Goal: Find specific page/section: Find specific page/section

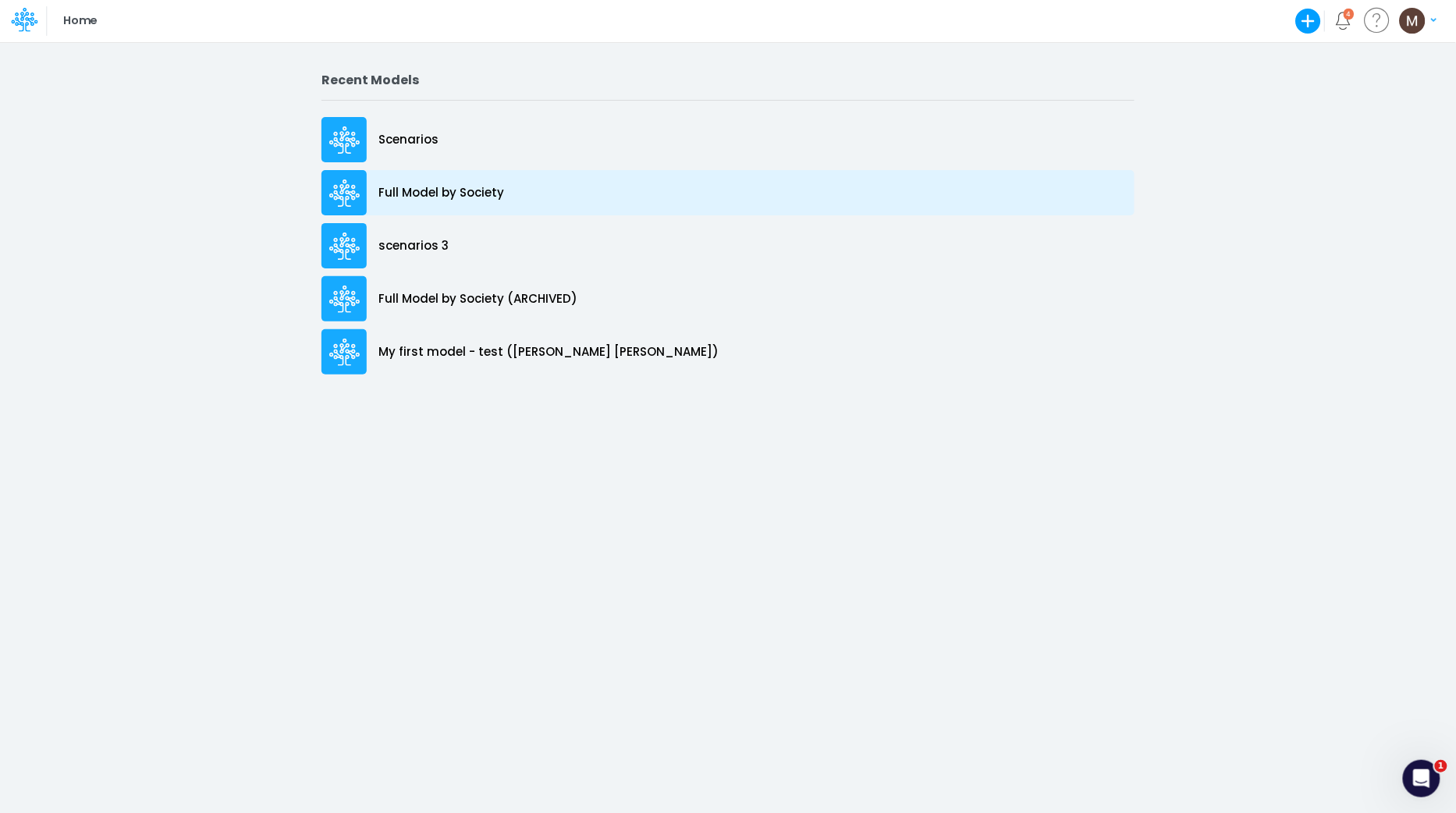
click at [522, 180] on div "Full Model by Society" at bounding box center [727, 193] width 813 height 46
